Goal: Find specific page/section: Find specific page/section

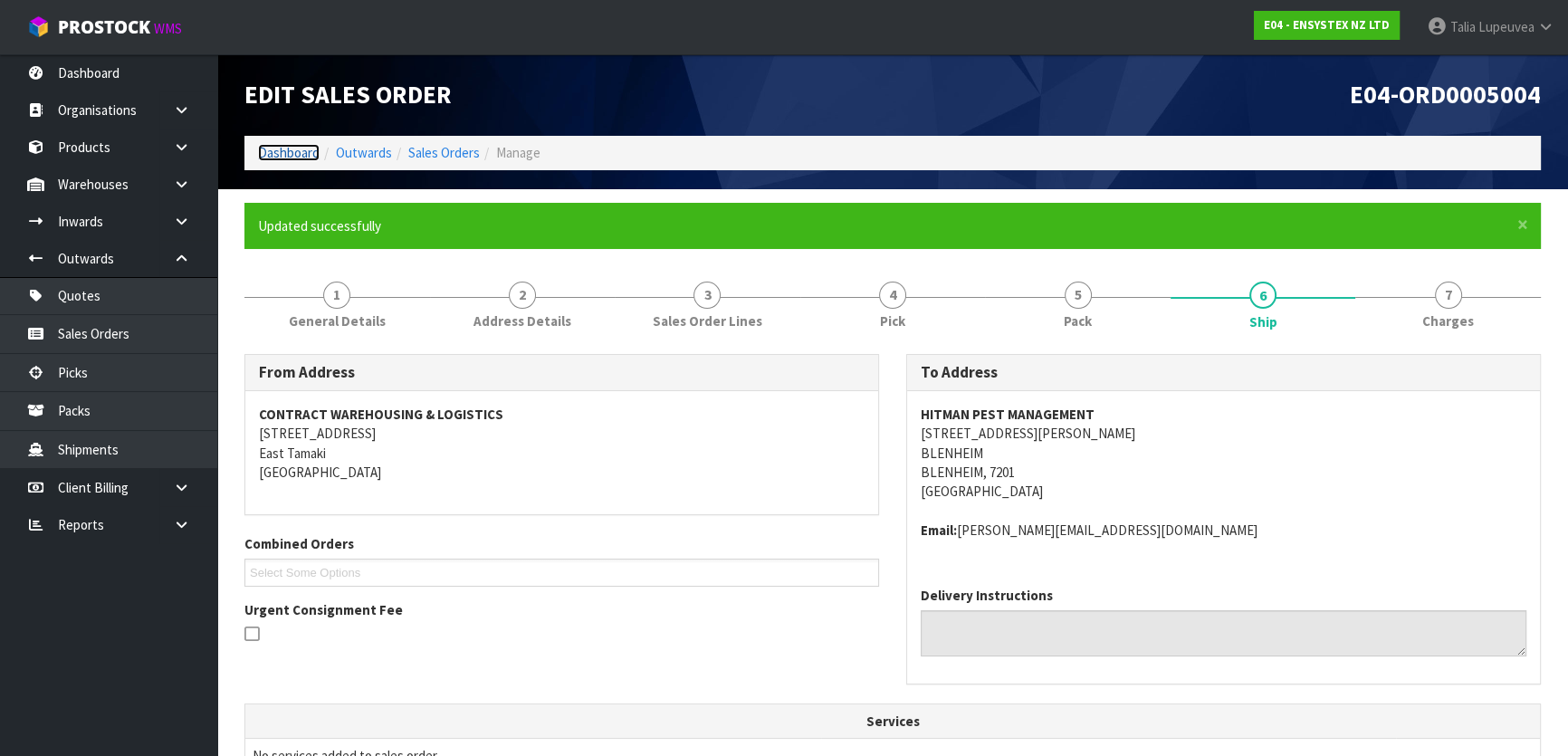
click at [278, 155] on link "Dashboard" at bounding box center [288, 153] width 61 height 17
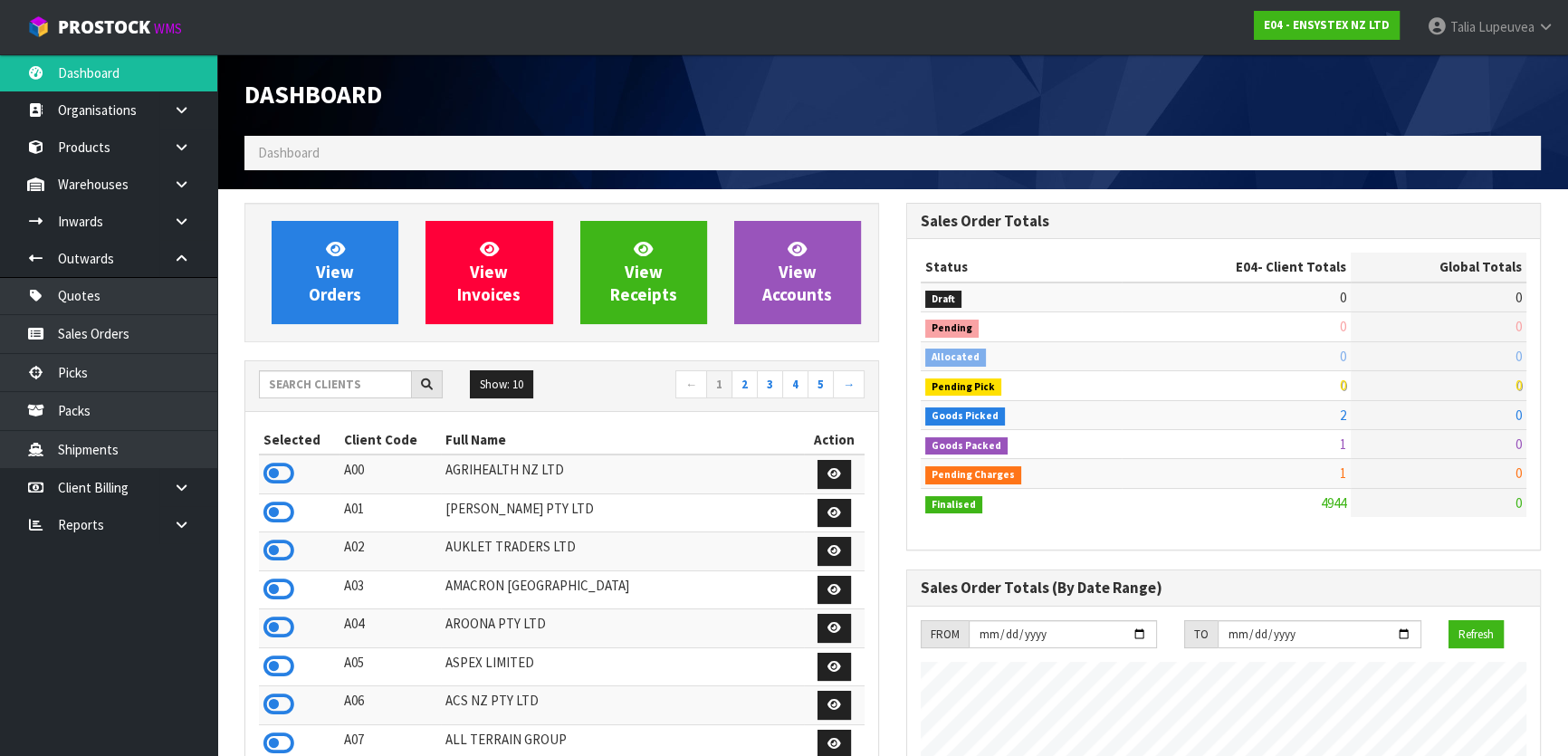
scroll to position [1369, 661]
click at [375, 386] on input "text" at bounding box center [335, 384] width 153 height 28
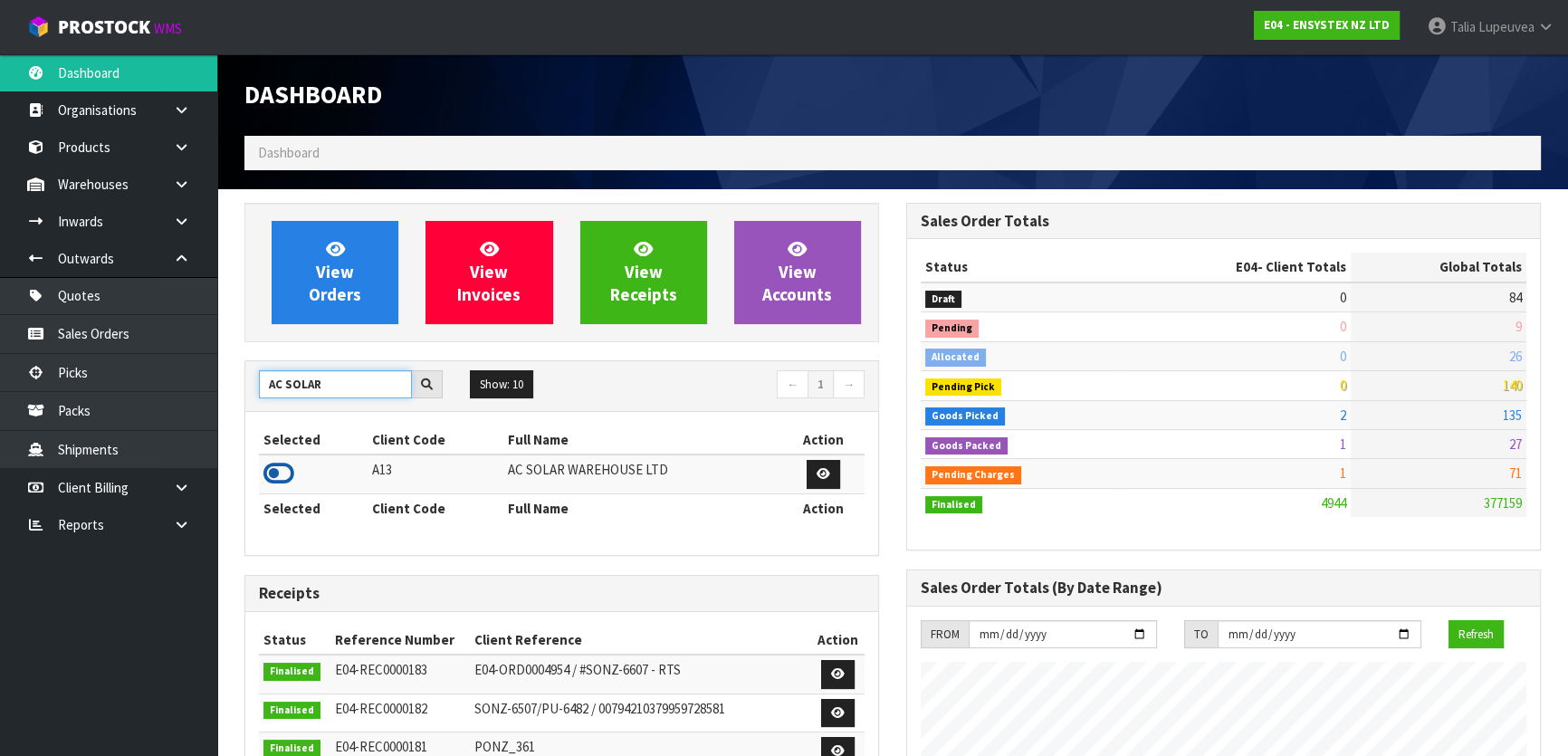
type input "AC SOLAR"
click at [285, 467] on icon at bounding box center [279, 474] width 31 height 27
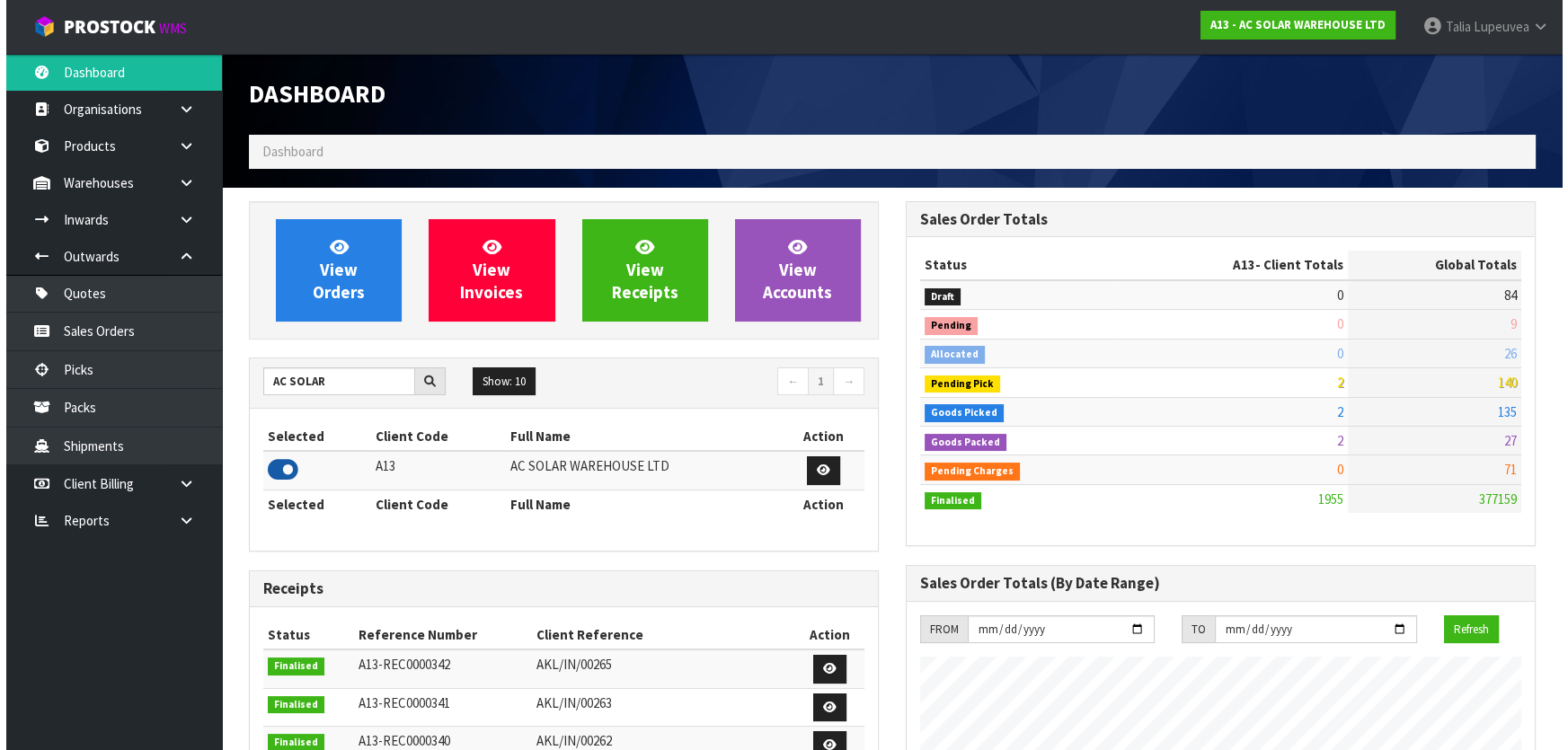
scroll to position [1454, 656]
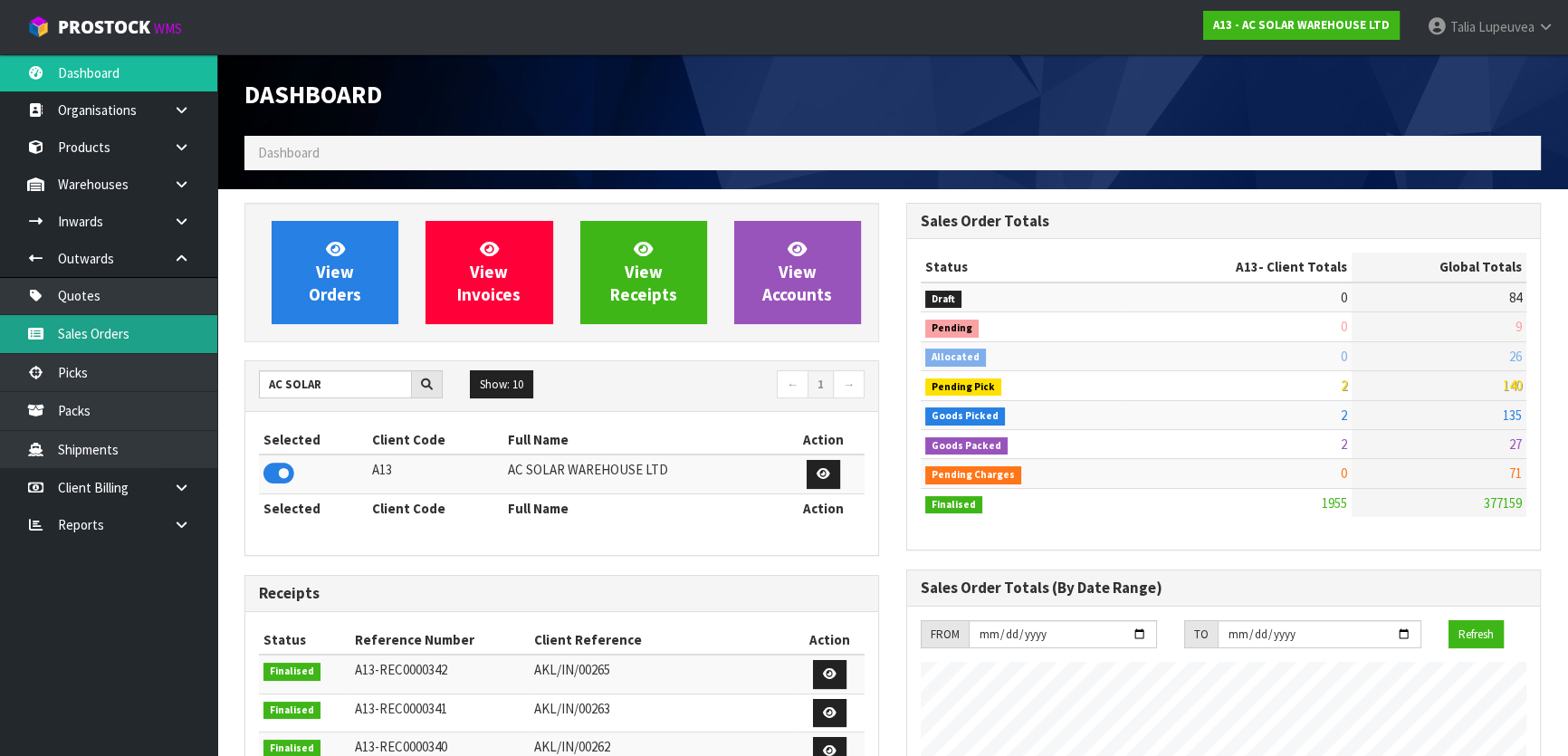
click at [91, 334] on link "Sales Orders" at bounding box center [108, 333] width 217 height 37
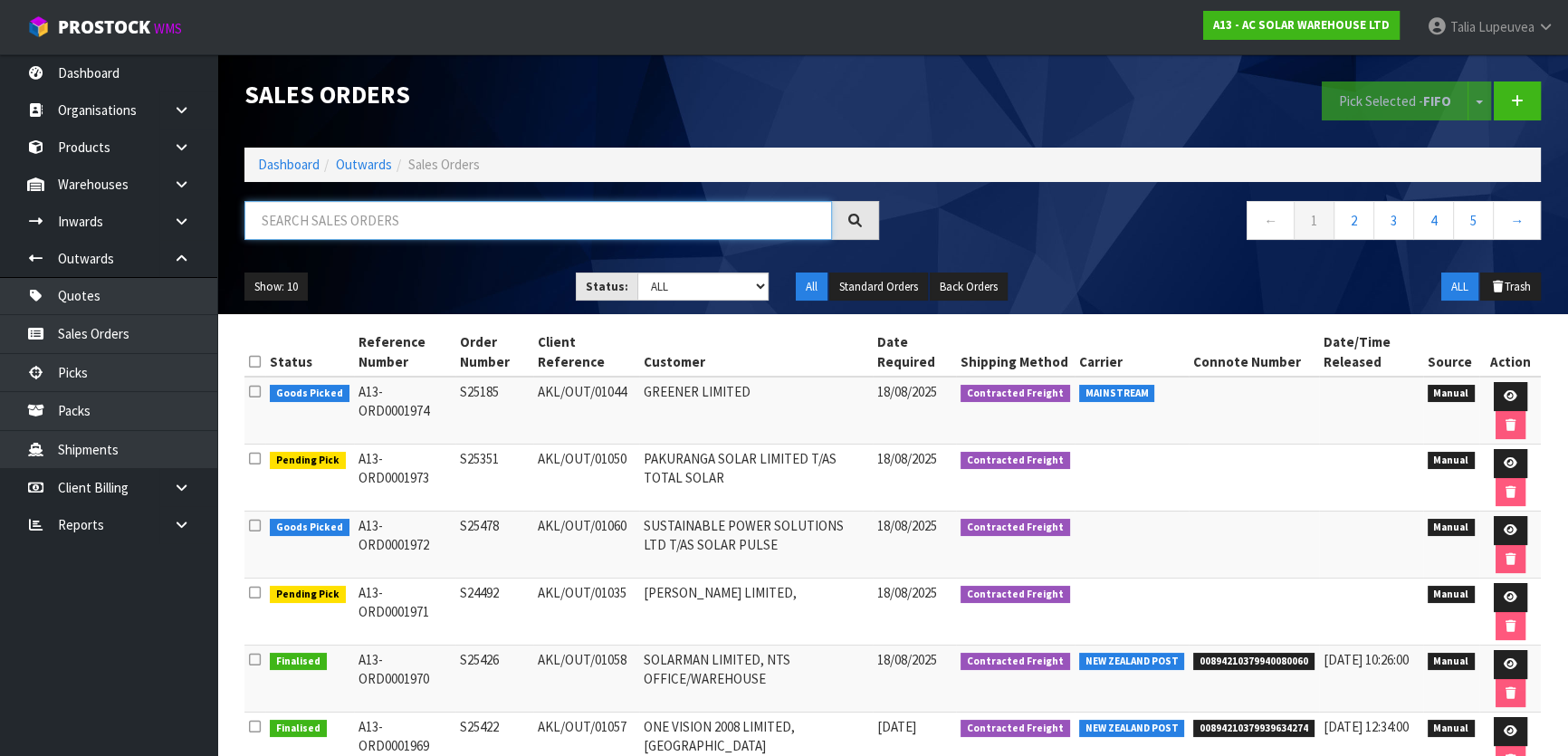
click at [382, 224] on input "text" at bounding box center [538, 219] width 587 height 39
type input "JOB-0408170"
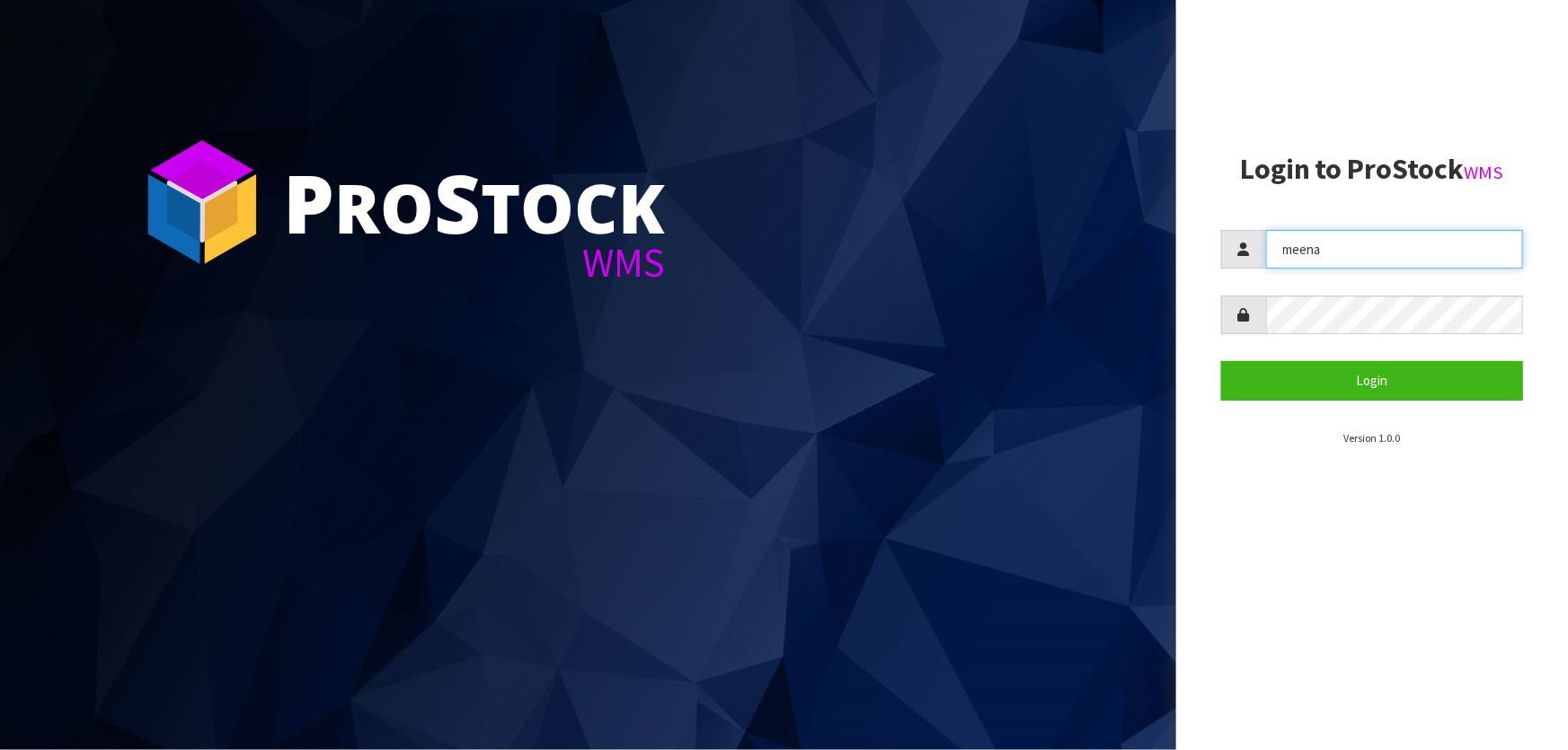
click at [1335, 252] on input "meena" at bounding box center [1394, 248] width 257 height 38
type input "Talia"
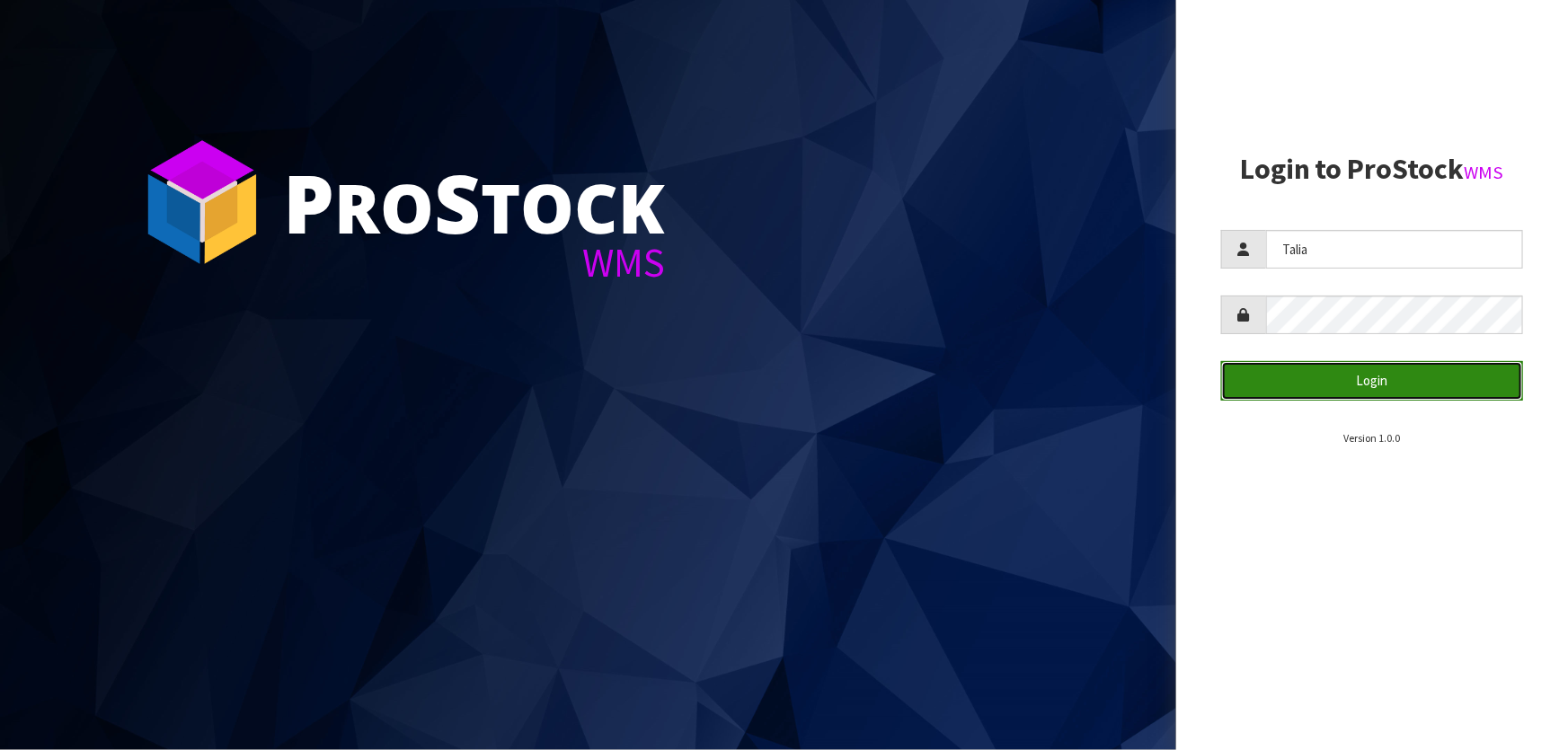
click at [1339, 382] on button "Login" at bounding box center [1372, 380] width 302 height 38
